Goal: Transaction & Acquisition: Purchase product/service

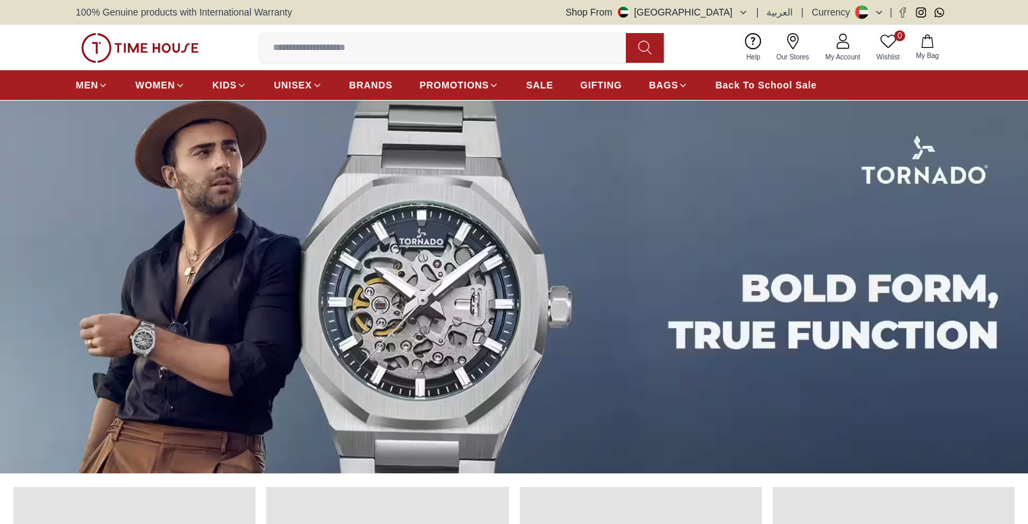
click at [379, 50] on input at bounding box center [447, 47] width 377 height 27
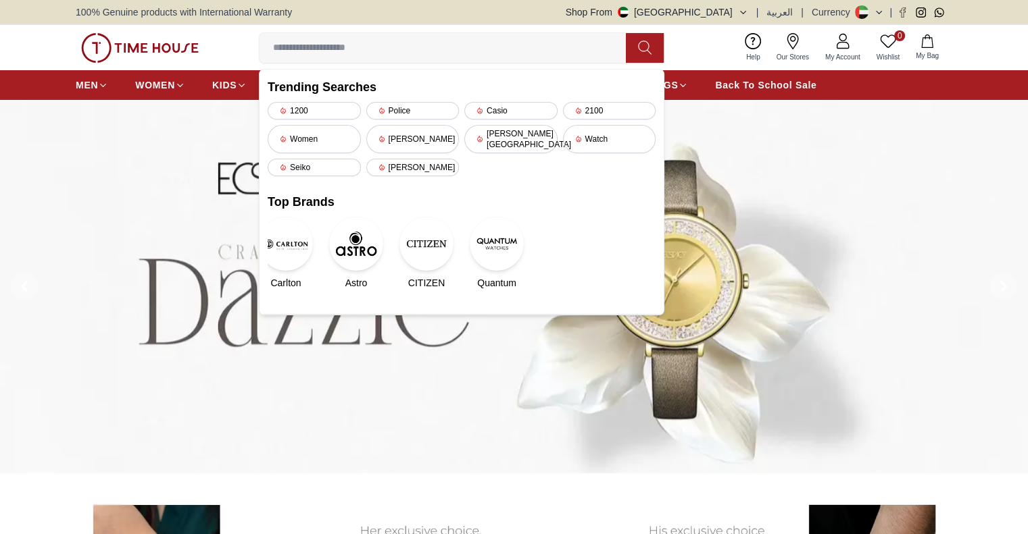
paste input "**********"
type input "**********"
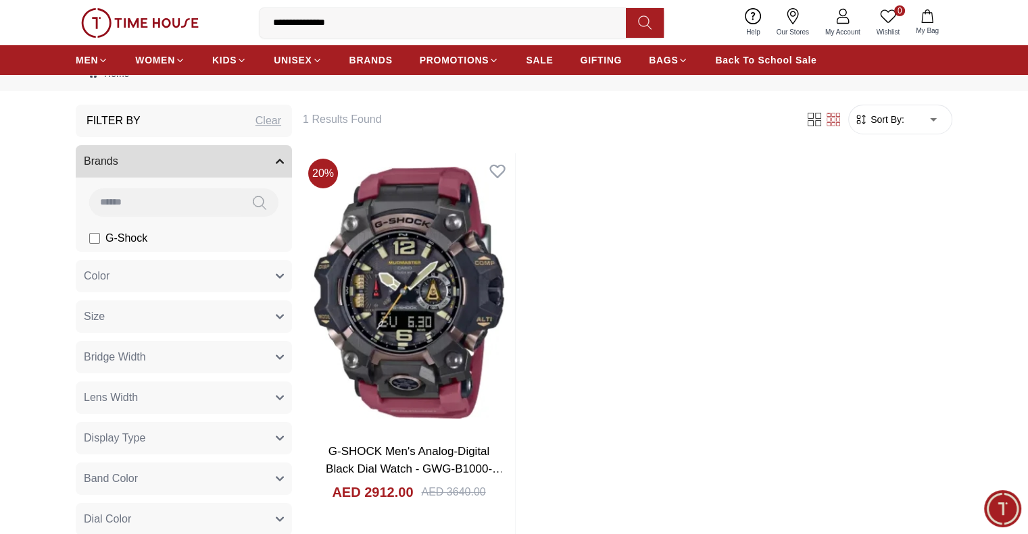
scroll to position [68, 0]
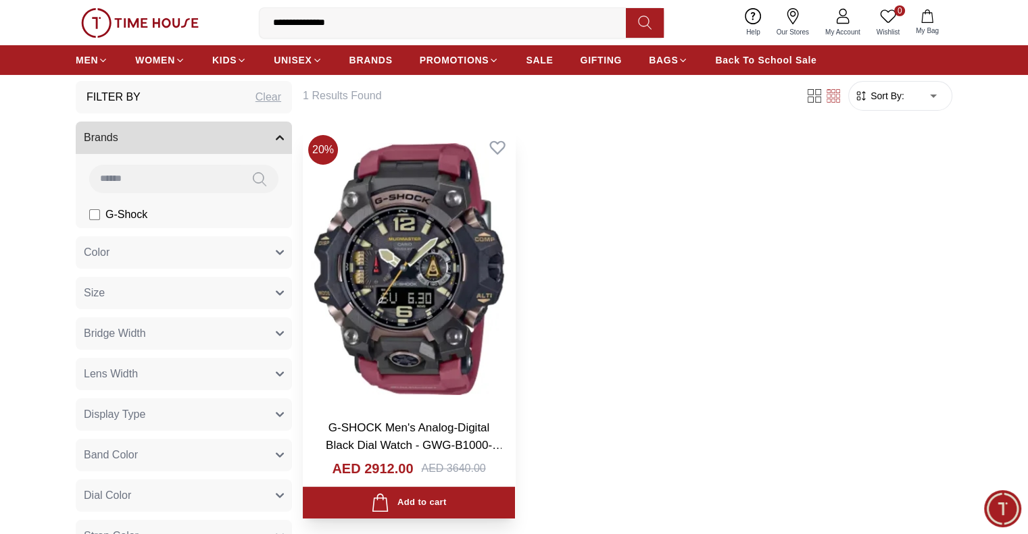
click at [403, 258] on img at bounding box center [409, 269] width 212 height 279
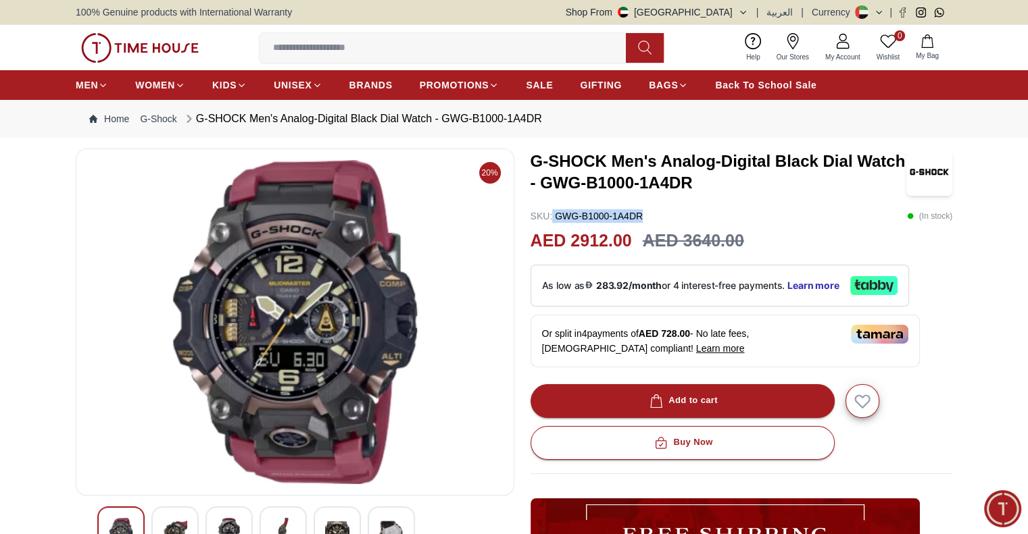
drag, startPoint x: 654, startPoint y: 216, endPoint x: 553, endPoint y: 216, distance: 101.4
click at [553, 216] on div "SKU : GWG-B1000-1A4DR ( In stock )" at bounding box center [741, 216] width 422 height 14
click at [557, 215] on p "SKU : GWG-B1000-1A4DR" at bounding box center [586, 216] width 113 height 14
drag, startPoint x: 557, startPoint y: 215, endPoint x: 645, endPoint y: 218, distance: 88.6
click at [645, 218] on div "SKU : GWG-B1000-1A4DR ( In stock )" at bounding box center [741, 216] width 422 height 14
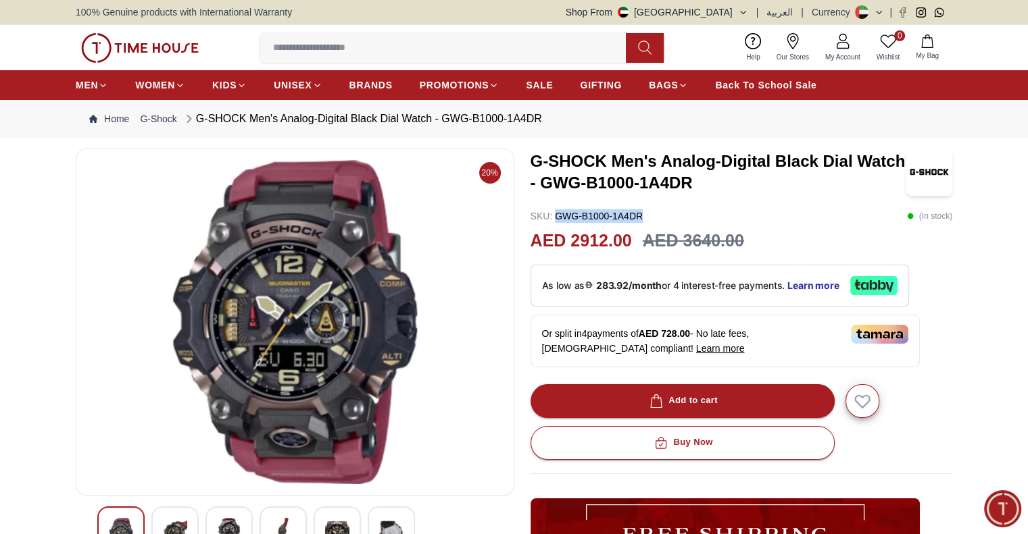
copy p "GWG-B1000-1A4DR"
click at [749, 214] on div "SKU : GWG-B1000-1A4DR ( In stock )" at bounding box center [741, 216] width 422 height 14
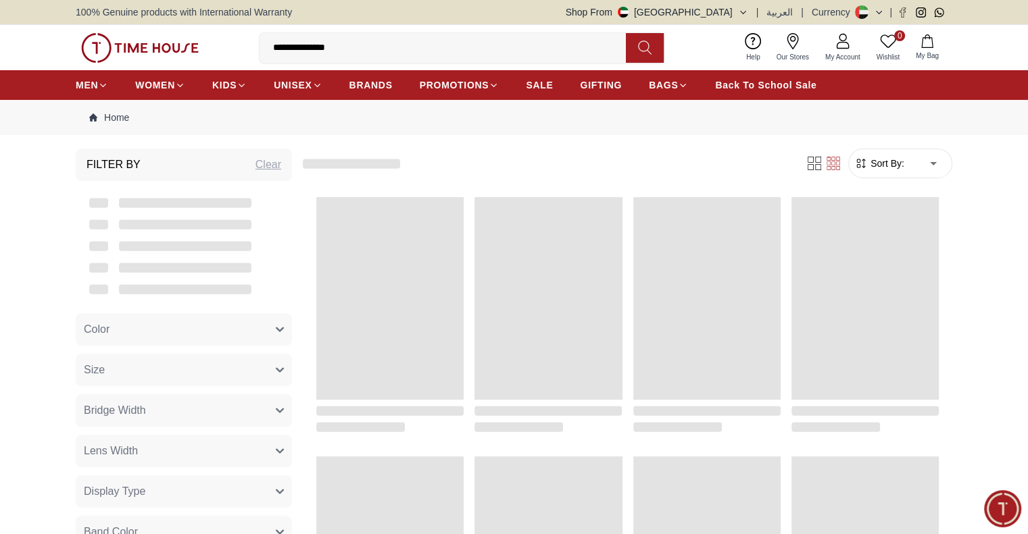
scroll to position [68, 0]
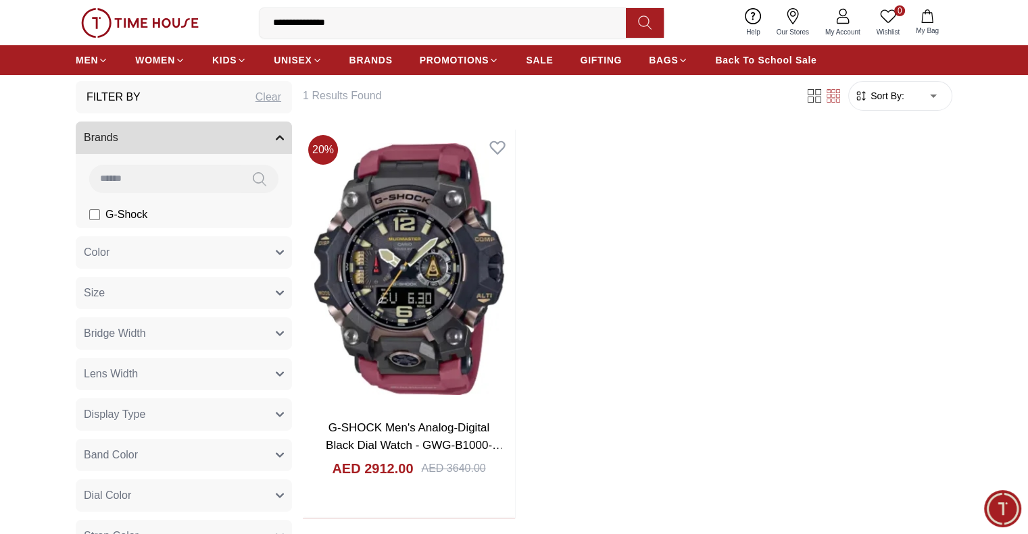
click at [889, 107] on form "Sort By: ​ ****** ​" at bounding box center [900, 96] width 104 height 30
click at [890, 101] on span "Sort By:" at bounding box center [886, 96] width 36 height 14
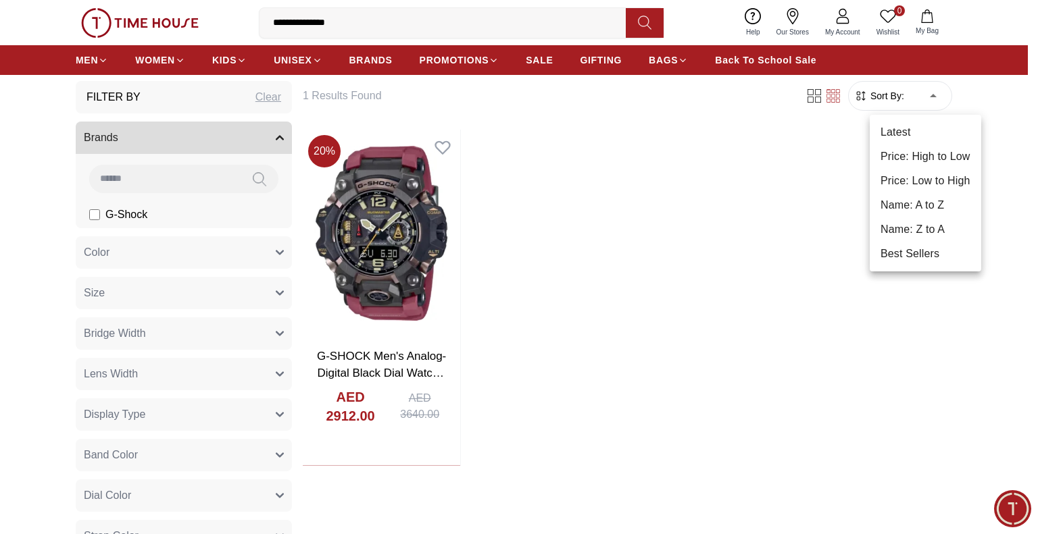
click at [737, 157] on div at bounding box center [519, 267] width 1038 height 534
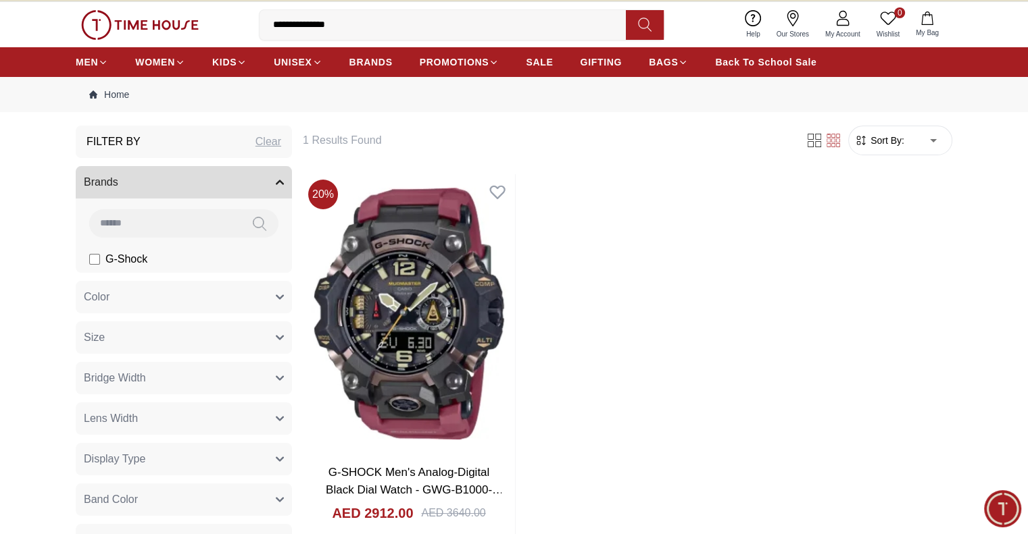
scroll to position [0, 0]
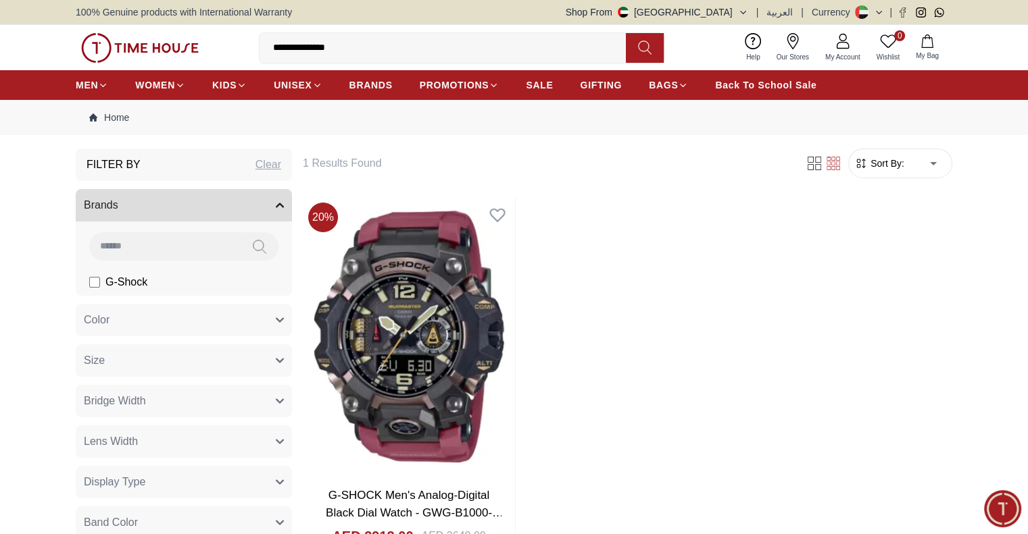
click at [740, 18] on button "Shop From [GEOGRAPHIC_DATA]" at bounding box center [657, 12] width 182 height 14
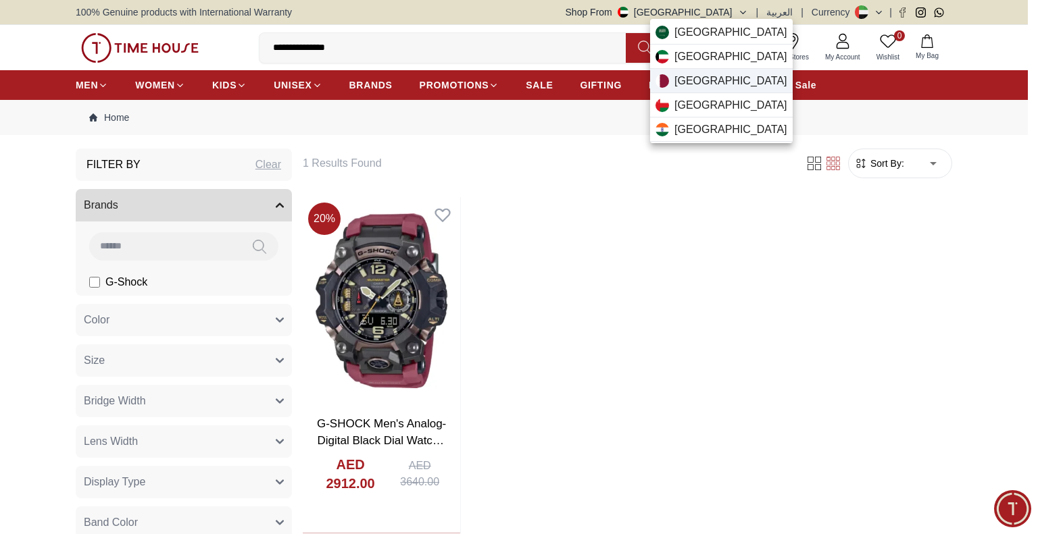
click at [715, 83] on div "[GEOGRAPHIC_DATA]" at bounding box center [721, 81] width 143 height 24
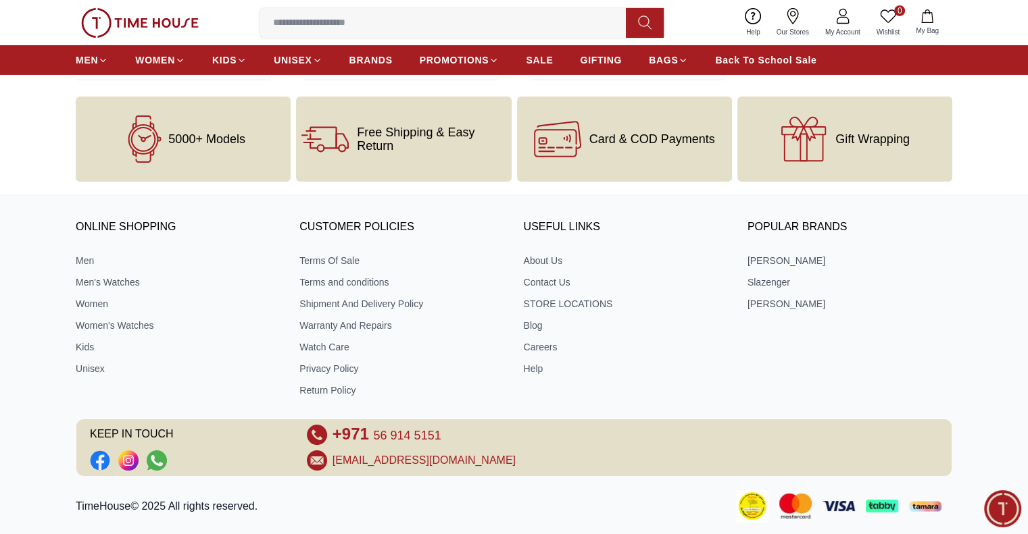
scroll to position [4851, 0]
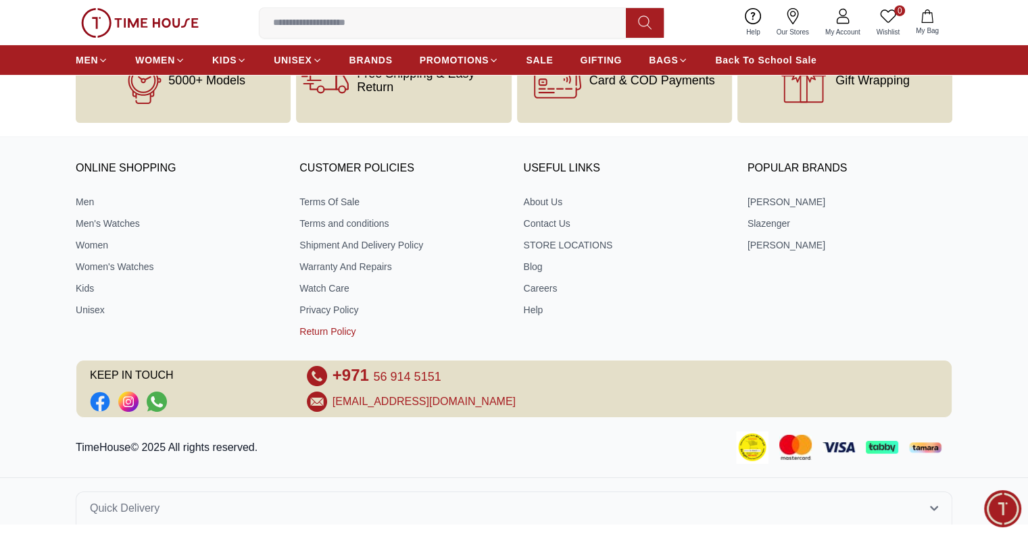
click at [324, 326] on link "Return Policy" at bounding box center [401, 332] width 205 height 14
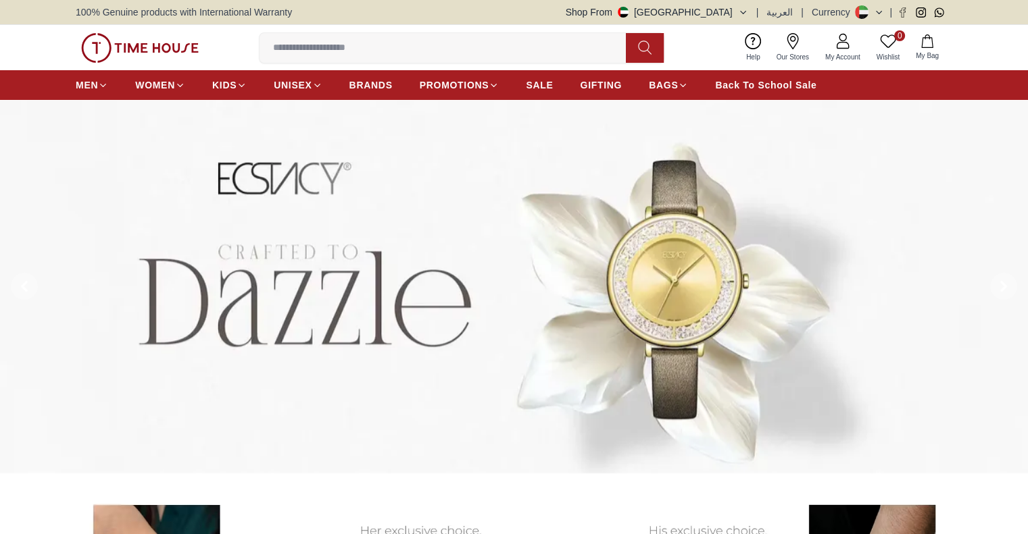
click at [730, 9] on button "Shop From UAE" at bounding box center [657, 12] width 182 height 14
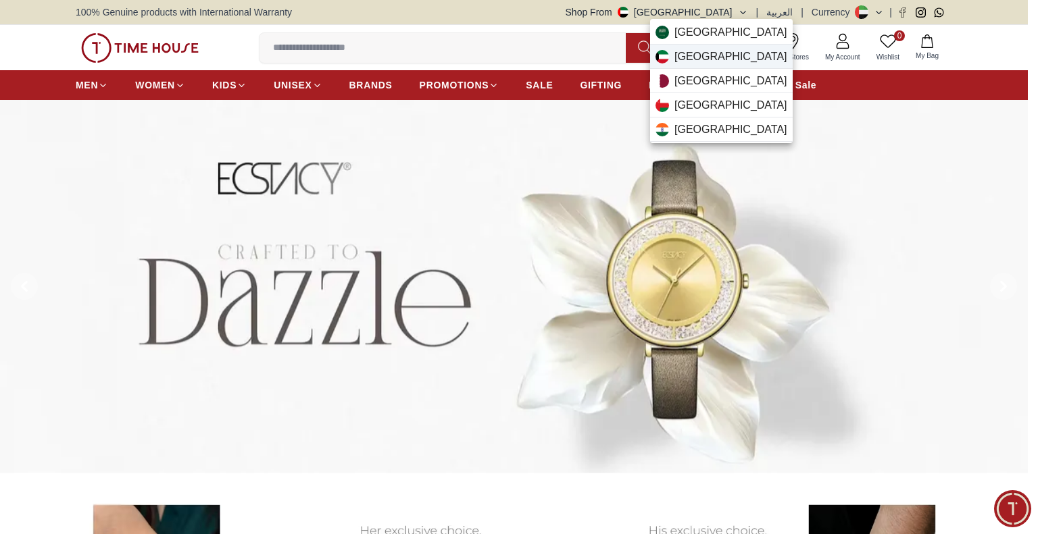
click at [696, 58] on span "Kuwait" at bounding box center [730, 57] width 113 height 16
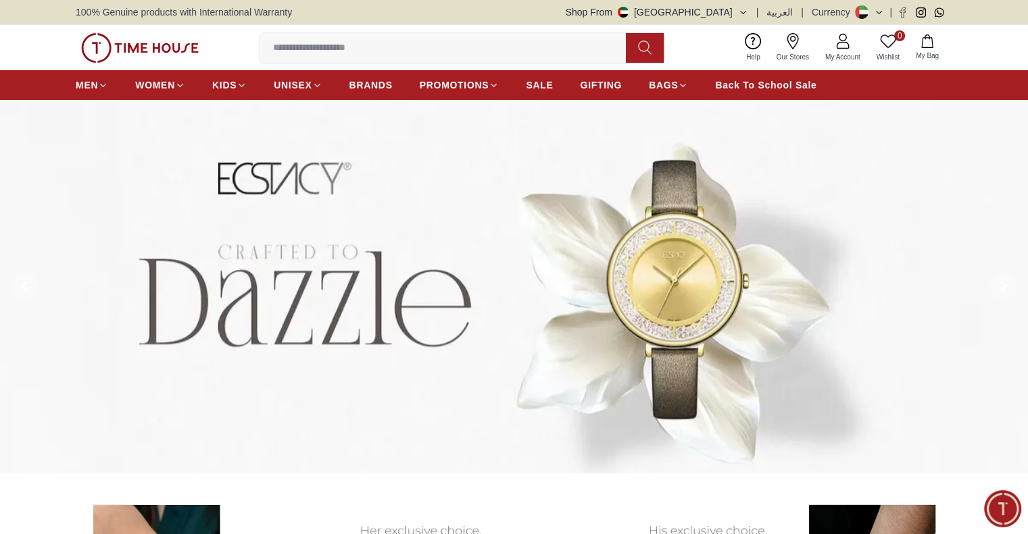
click at [727, 5] on div "100% Genuine products with International Warranty Shop From UAE | العربية | Cur…" at bounding box center [514, 12] width 876 height 24
click at [727, 16] on button "Shop From UAE" at bounding box center [657, 12] width 182 height 14
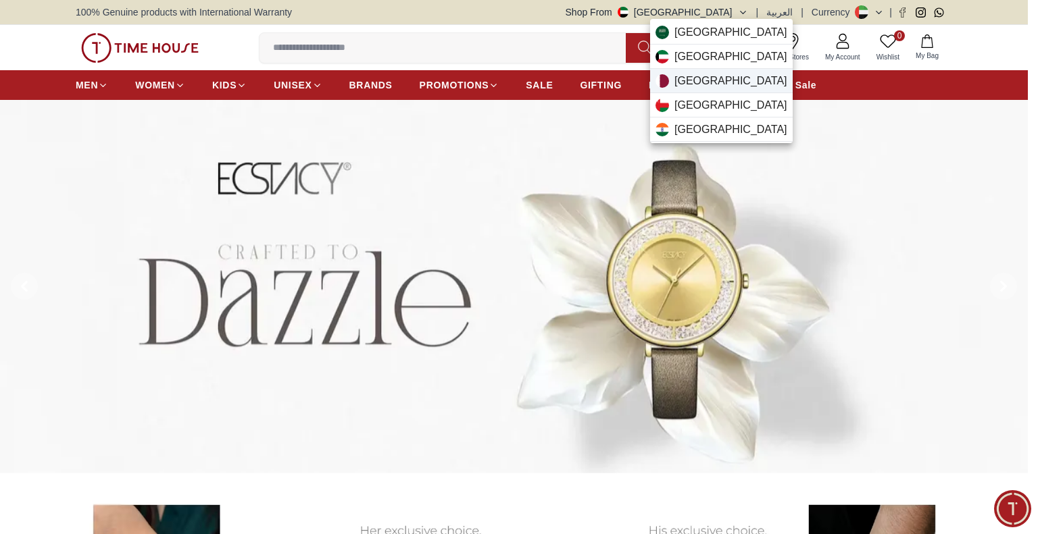
click at [719, 75] on div "Qatar" at bounding box center [721, 81] width 143 height 24
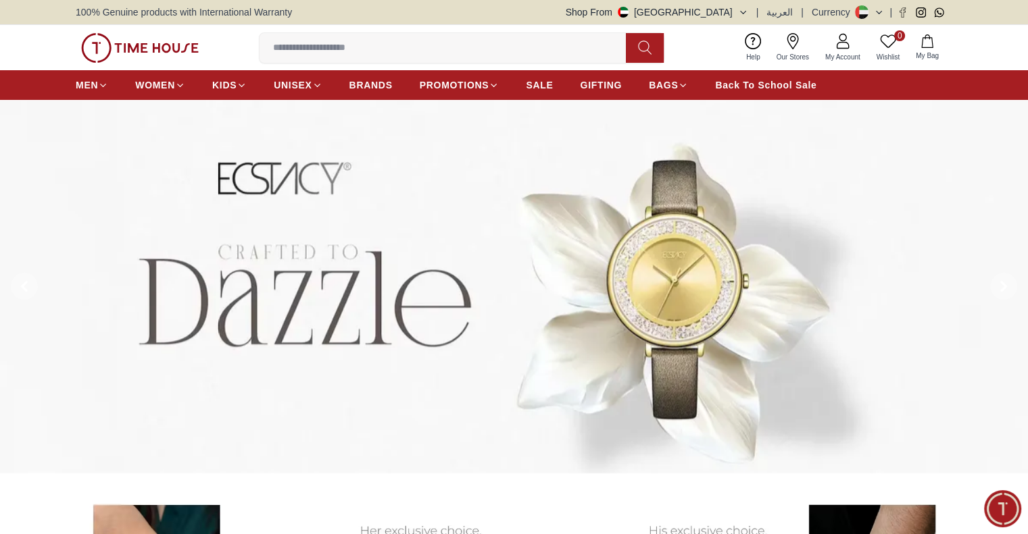
click at [731, 3] on div "100% Genuine products with International Warranty Shop From [GEOGRAPHIC_DATA] |…" at bounding box center [514, 12] width 876 height 24
click at [728, 16] on button "Shop From [GEOGRAPHIC_DATA]" at bounding box center [657, 12] width 182 height 14
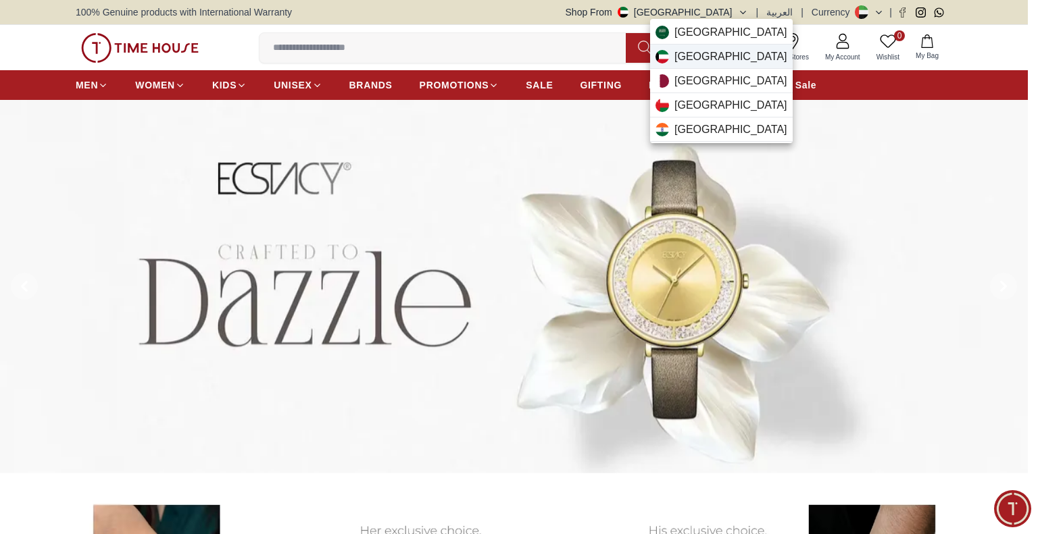
click at [714, 54] on div "[GEOGRAPHIC_DATA]" at bounding box center [721, 57] width 143 height 24
